Goal: Task Accomplishment & Management: Manage account settings

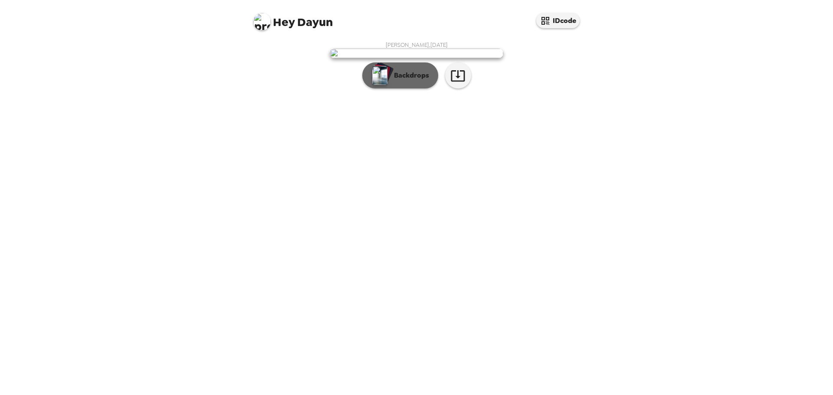
click at [412, 81] on p "Backdrops" at bounding box center [410, 75] width 40 height 10
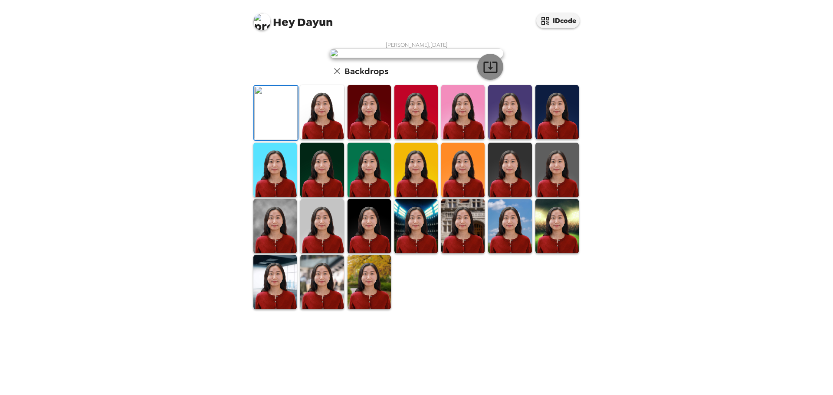
click at [489, 75] on icon "button" at bounding box center [490, 66] width 15 height 15
click at [527, 93] on div "Dayun Jung , 09-09-2025 Backdrops" at bounding box center [417, 175] width 330 height 269
click at [321, 139] on img at bounding box center [321, 112] width 43 height 54
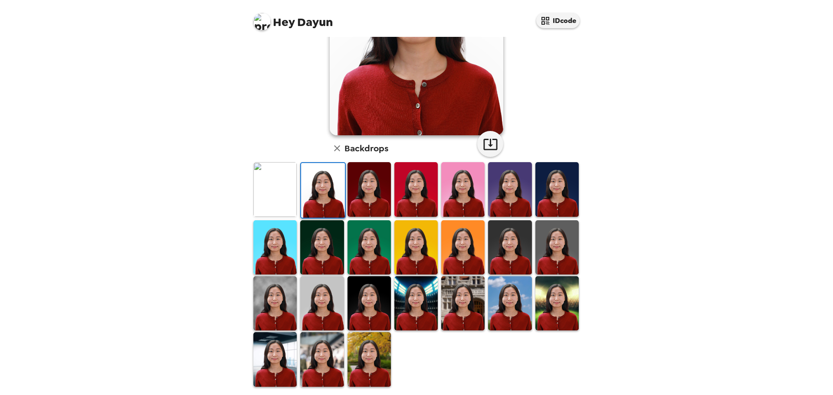
scroll to position [88, 0]
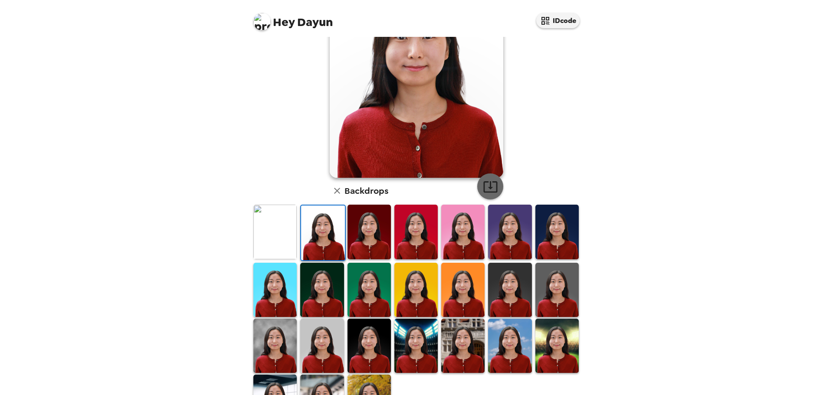
click at [492, 185] on icon "button" at bounding box center [490, 186] width 15 height 15
click at [369, 250] on img at bounding box center [369, 232] width 43 height 54
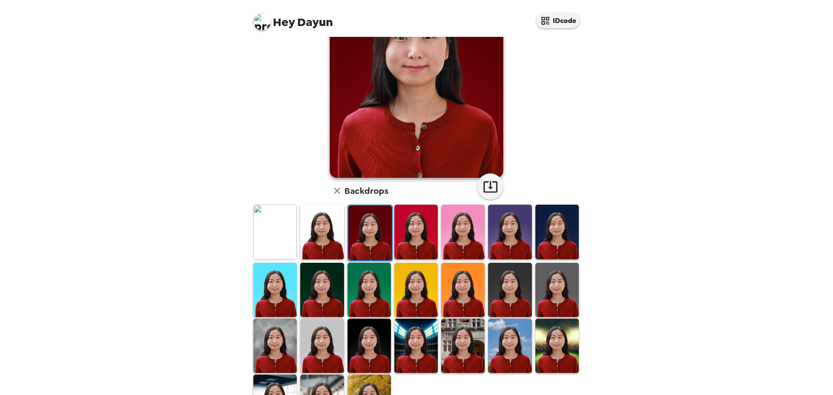
drag, startPoint x: 430, startPoint y: 242, endPoint x: 454, endPoint y: 242, distance: 24.3
click at [430, 243] on img at bounding box center [416, 232] width 43 height 54
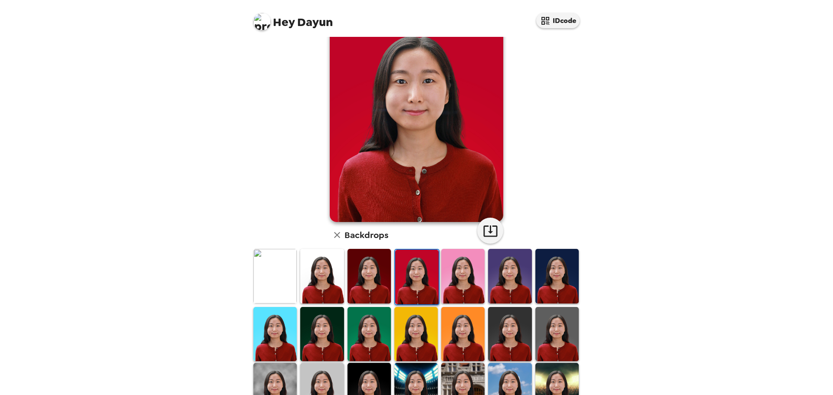
scroll to position [87, 0]
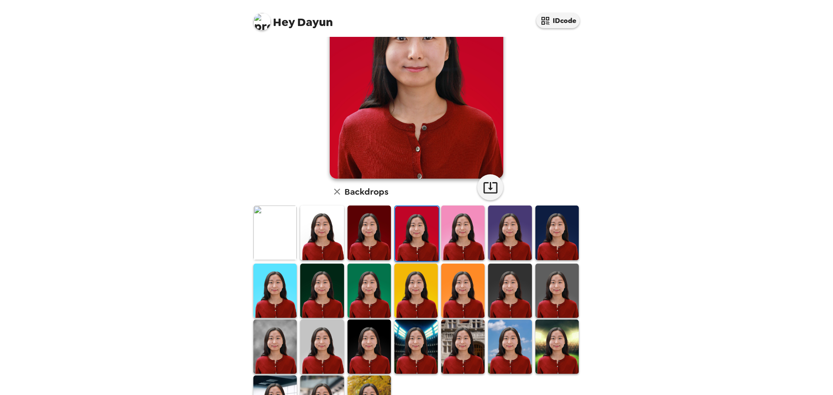
click at [382, 269] on img at bounding box center [369, 291] width 43 height 54
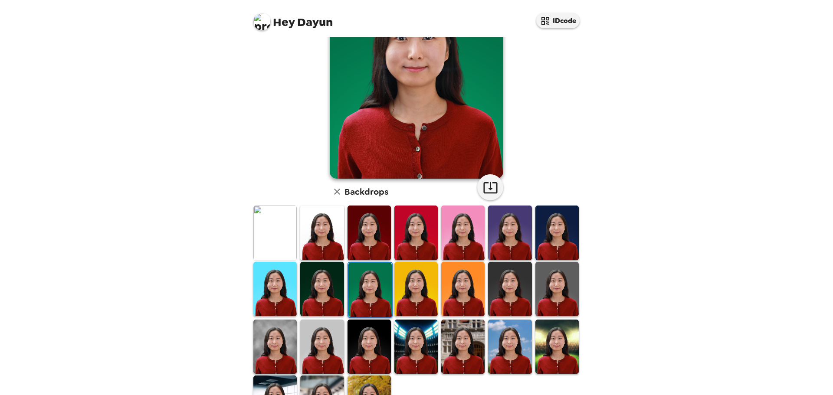
scroll to position [43, 0]
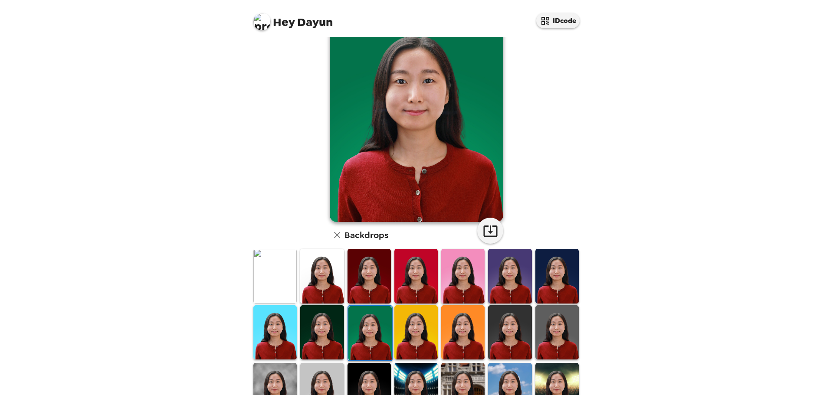
click at [381, 266] on img at bounding box center [369, 276] width 43 height 54
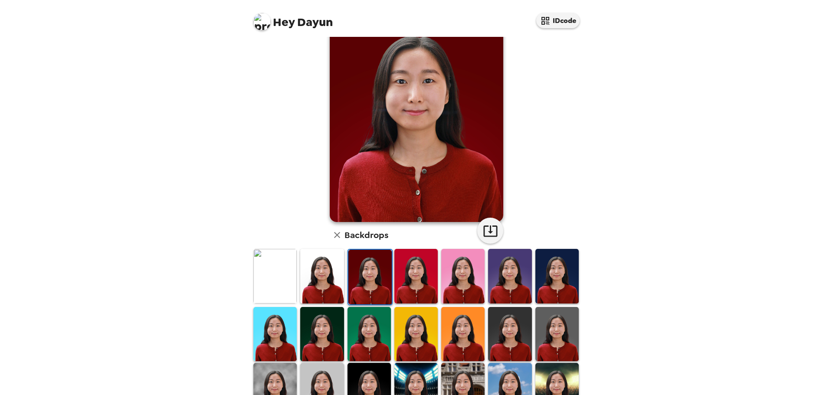
click at [493, 268] on img at bounding box center [509, 276] width 43 height 54
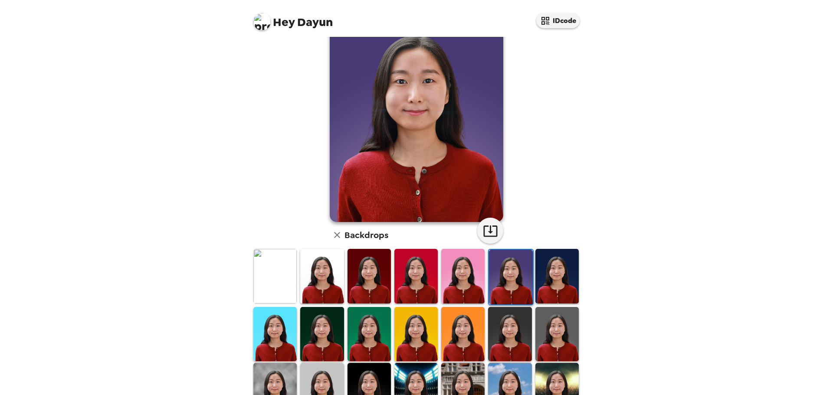
click at [468, 271] on img at bounding box center [462, 276] width 43 height 54
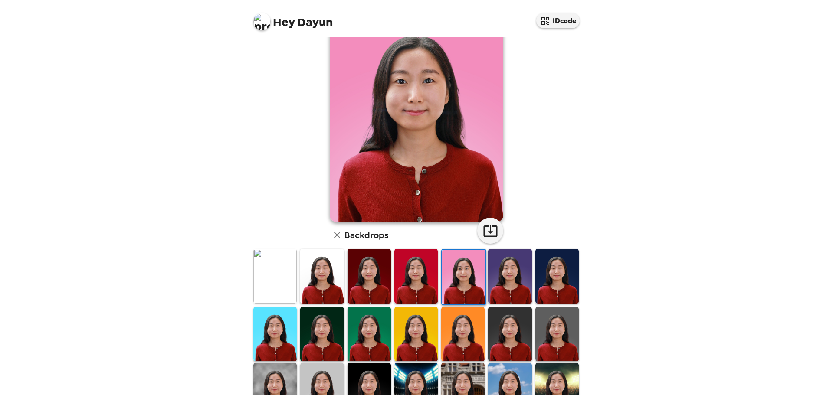
click at [512, 282] on img at bounding box center [509, 276] width 43 height 54
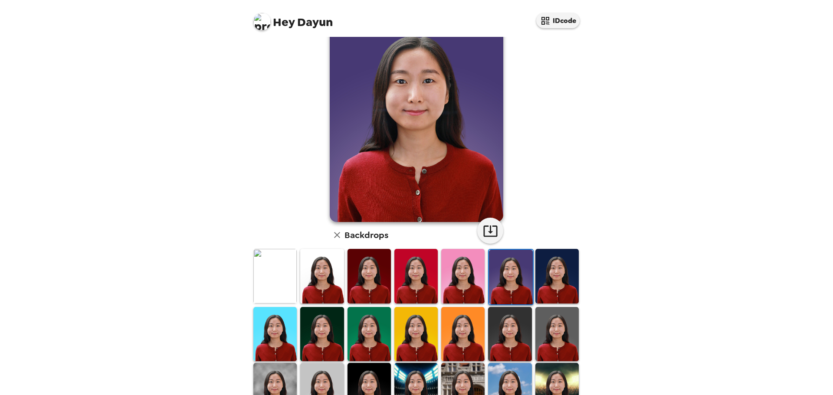
click at [470, 229] on div "Backdrops" at bounding box center [417, 235] width 174 height 17
click at [484, 232] on icon "button" at bounding box center [490, 231] width 15 height 15
click at [562, 272] on img at bounding box center [557, 276] width 43 height 54
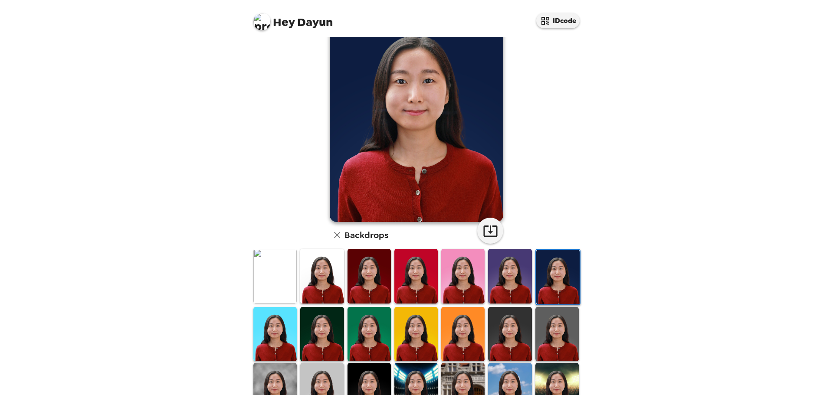
drag, startPoint x: 280, startPoint y: 328, endPoint x: 306, endPoint y: 329, distance: 26.1
click at [280, 329] on img at bounding box center [274, 334] width 43 height 54
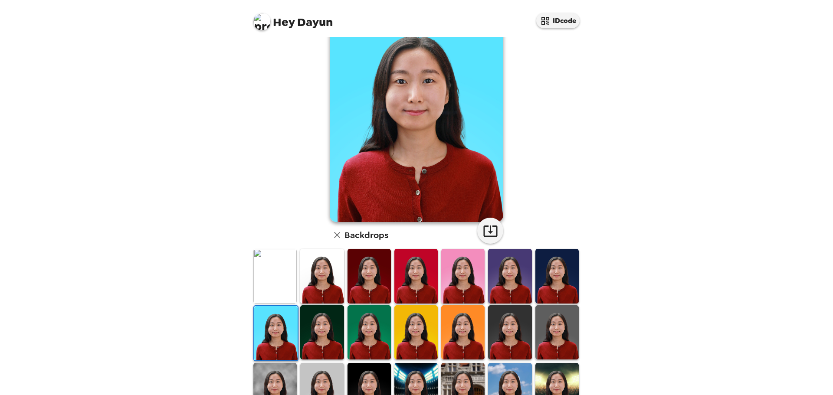
click at [331, 329] on img at bounding box center [321, 333] width 43 height 54
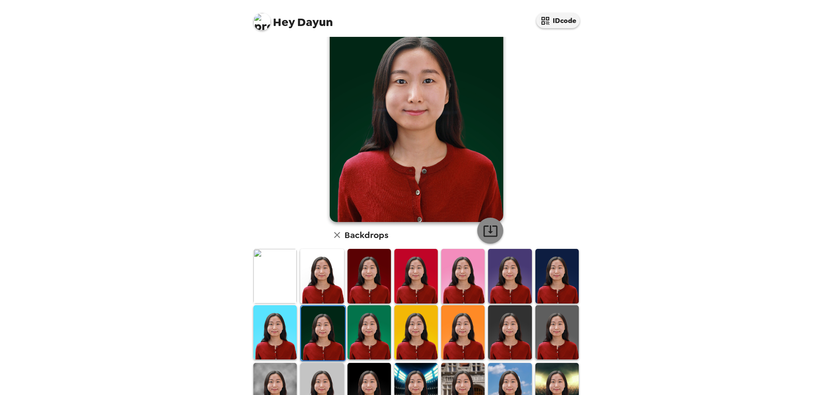
click at [497, 237] on button "button" at bounding box center [490, 231] width 26 height 26
click at [381, 313] on img at bounding box center [369, 333] width 43 height 54
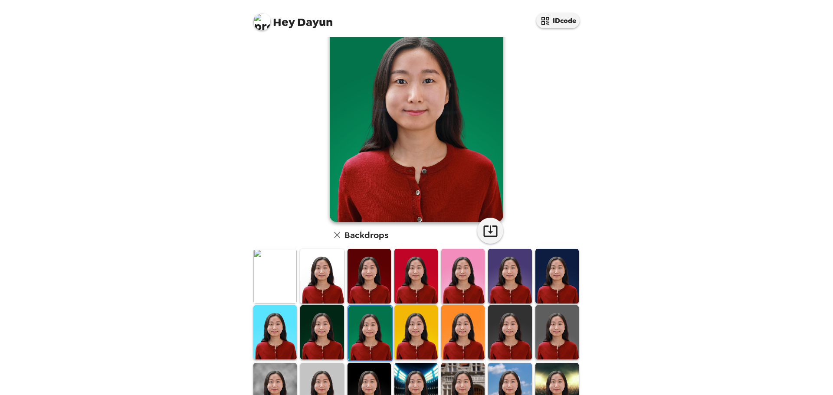
click at [425, 317] on img at bounding box center [416, 333] width 43 height 54
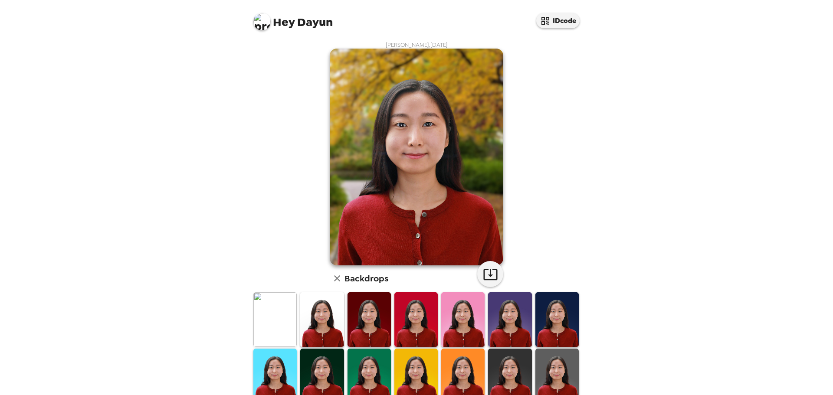
click at [762, 40] on div "Hey Dayun IDcode [PERSON_NAME] , [DATE] Backdrops" at bounding box center [416, 197] width 833 height 395
drag, startPoint x: 746, startPoint y: 122, endPoint x: 687, endPoint y: 20, distance: 117.6
click at [746, 122] on div "Hey Dayun IDcode [PERSON_NAME] , [DATE] Backdrops" at bounding box center [416, 197] width 833 height 395
click at [722, 116] on div "Hey Dayun IDcode [PERSON_NAME] , [DATE] Backdrops" at bounding box center [416, 197] width 833 height 395
drag, startPoint x: 688, startPoint y: 239, endPoint x: 655, endPoint y: 246, distance: 33.8
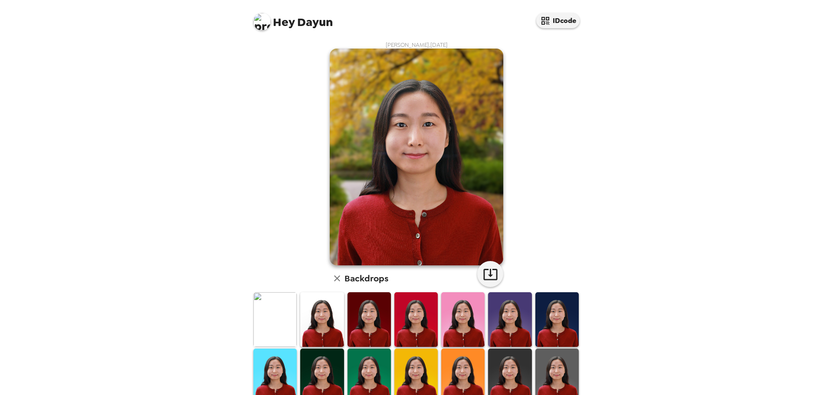
click at [688, 239] on div "Hey Dayun IDcode [PERSON_NAME] , [DATE] Backdrops" at bounding box center [416, 197] width 833 height 395
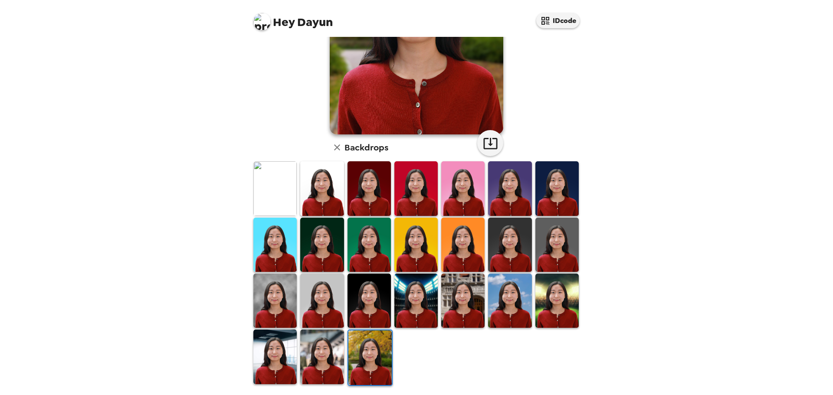
drag, startPoint x: 380, startPoint y: 360, endPoint x: 483, endPoint y: 187, distance: 202.0
click at [380, 360] on img at bounding box center [370, 358] width 43 height 54
click at [483, 141] on icon "button" at bounding box center [490, 143] width 15 height 15
click at [623, 171] on div "Hey Dayun IDcode [PERSON_NAME] , [DATE] Backdrops" at bounding box center [416, 197] width 833 height 395
click at [704, 143] on div "Hey Dayun IDcode [PERSON_NAME] , [DATE] Backdrops" at bounding box center [416, 197] width 833 height 395
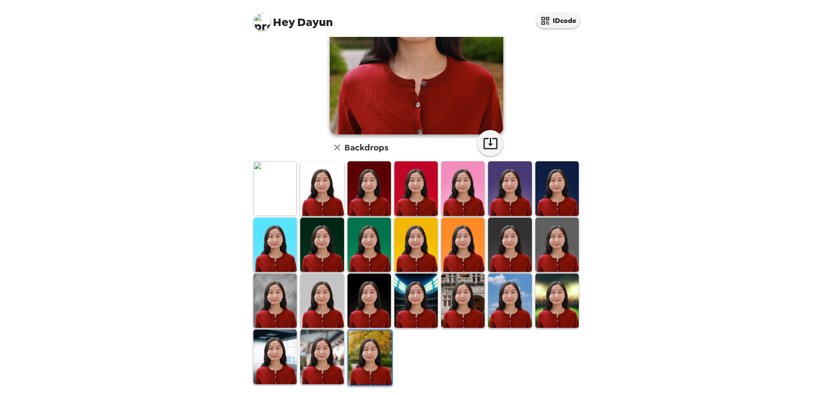
click at [278, 20] on span "Hey" at bounding box center [284, 22] width 22 height 16
click at [263, 20] on img at bounding box center [261, 21] width 17 height 17
click at [299, 41] on div "Edit my info" at bounding box center [296, 41] width 73 height 9
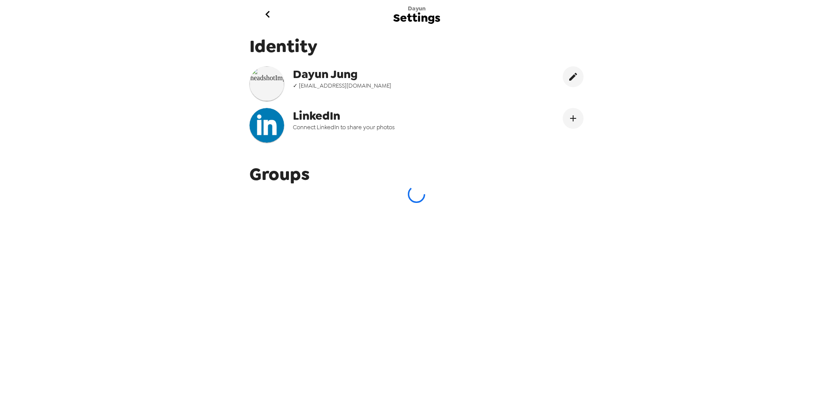
click at [693, 95] on div "Dayun Settings Identity [PERSON_NAME] ✓ [EMAIL_ADDRESS][DOMAIN_NAME] LinkedIn C…" at bounding box center [416, 197] width 833 height 395
click at [181, 40] on div "Dayun Settings Identity [PERSON_NAME] ✓ [EMAIL_ADDRESS][DOMAIN_NAME] LinkedIn C…" at bounding box center [416, 197] width 833 height 395
click at [428, 20] on span "Settings" at bounding box center [416, 18] width 47 height 12
